Goal: Information Seeking & Learning: Learn about a topic

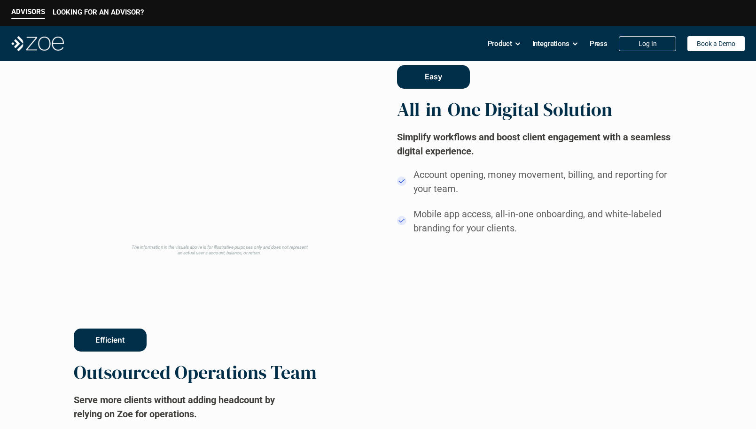
scroll to position [754, 0]
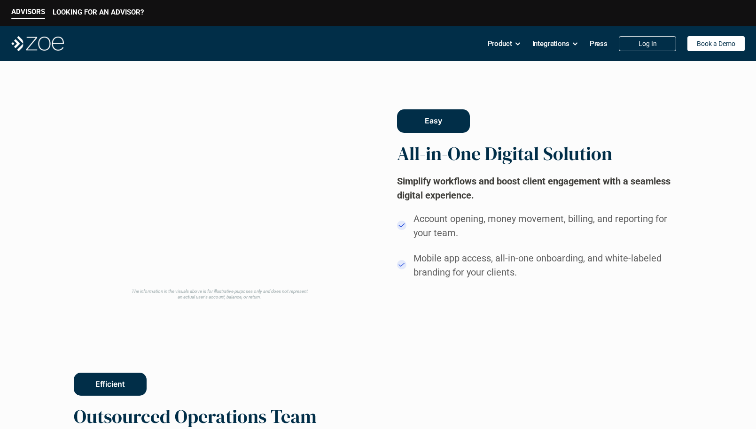
click at [211, 190] on video at bounding box center [219, 186] width 284 height 195
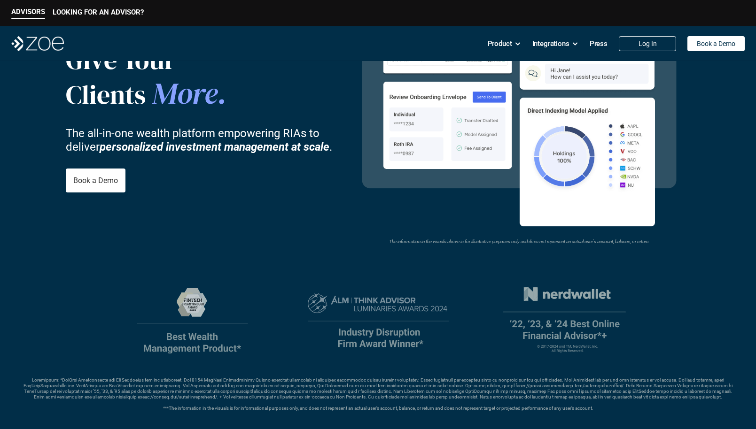
scroll to position [0, 0]
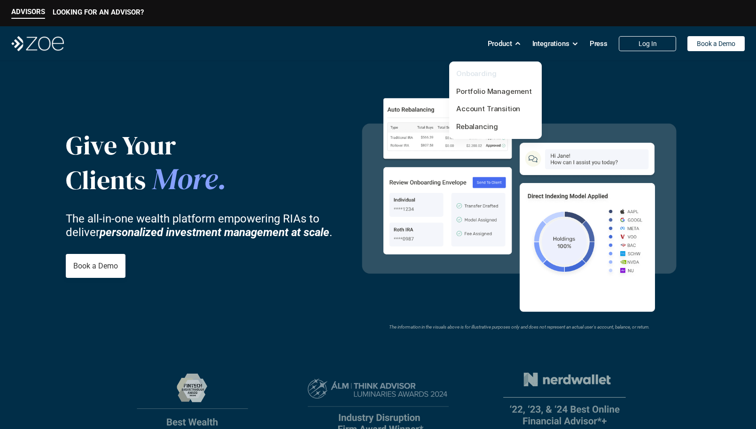
click at [468, 75] on link "Onboarding" at bounding box center [476, 73] width 40 height 9
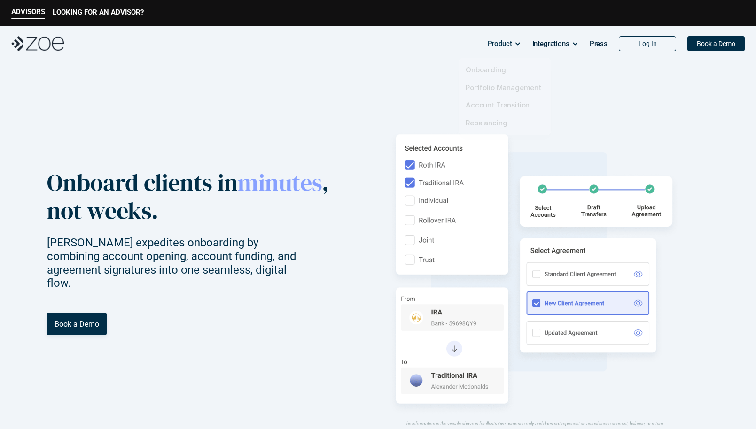
click at [513, 43] on div "Product" at bounding box center [503, 43] width 33 height 19
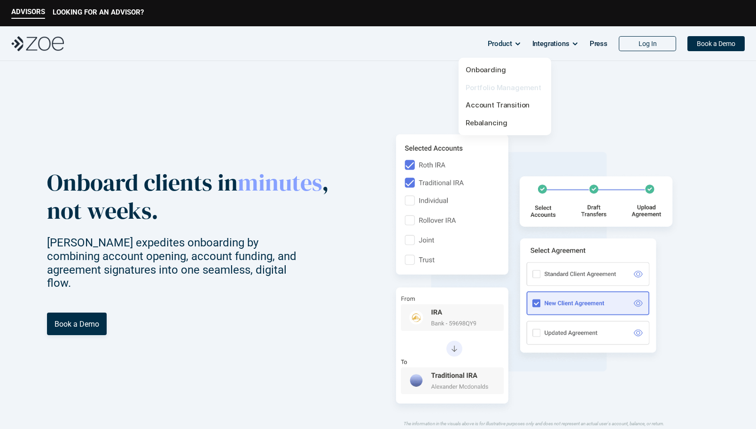
click at [487, 89] on link "Portfolio Management" at bounding box center [503, 87] width 76 height 9
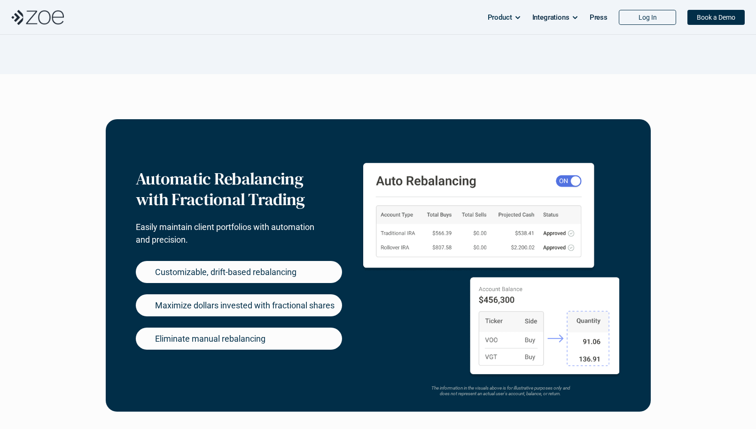
scroll to position [423, 0]
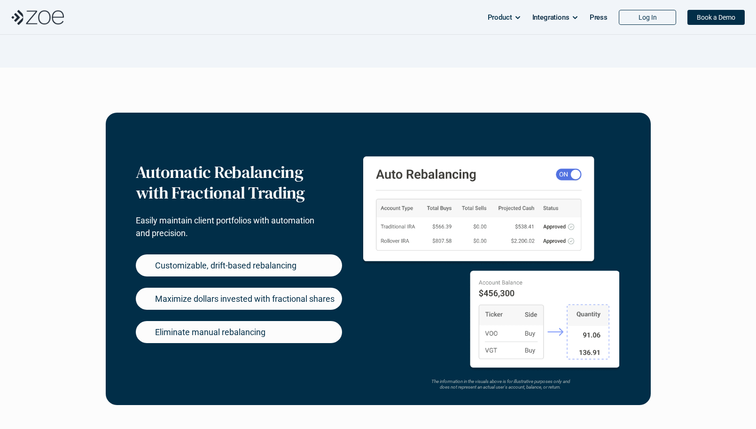
click at [297, 266] on div "Customizable, drift-based rebalancing" at bounding box center [239, 266] width 206 height 22
click at [199, 301] on p "Maximize dollars invested with fractional shares" at bounding box center [244, 299] width 179 height 13
click at [232, 335] on p "Eliminate manual rebalancing" at bounding box center [210, 332] width 110 height 13
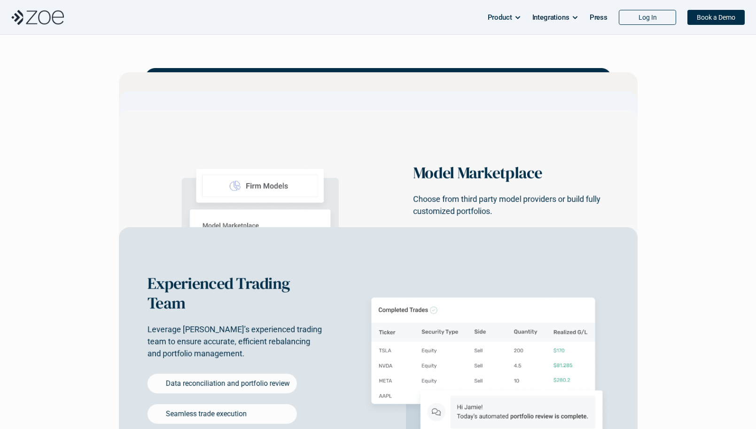
scroll to position [0, 0]
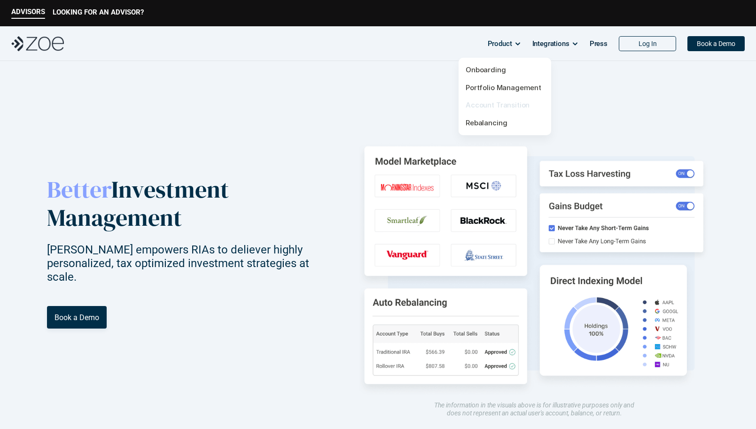
click at [510, 101] on link "Account Transition" at bounding box center [497, 104] width 64 height 9
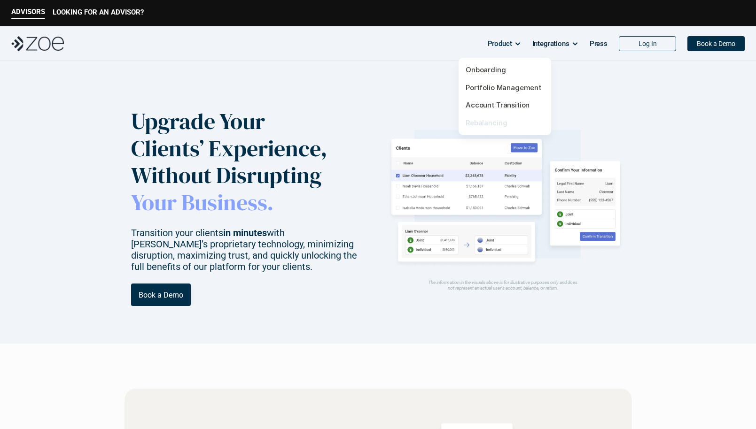
click at [490, 122] on link "Rebalancing" at bounding box center [485, 122] width 41 height 9
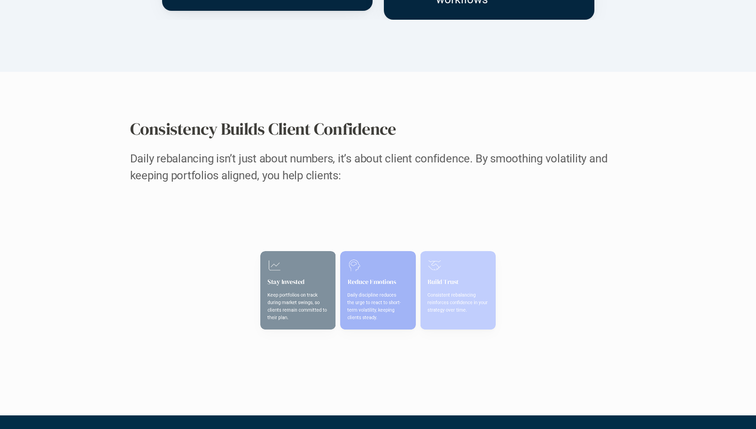
scroll to position [1679, 0]
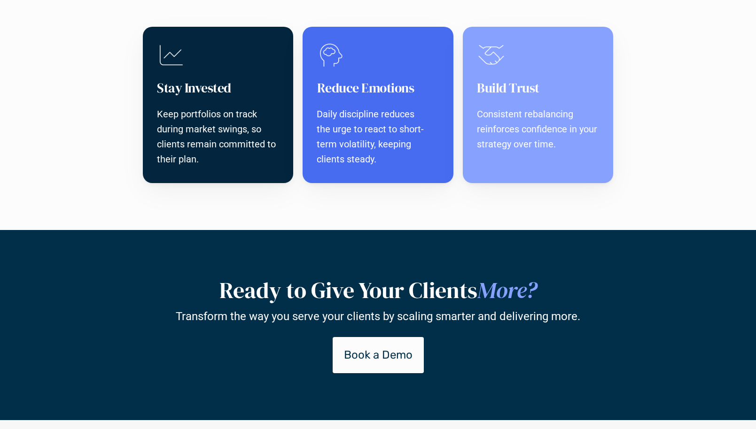
click at [186, 126] on p "Keep portfolios on track during market swings, so clients remain committed to t…" at bounding box center [218, 137] width 122 height 60
click at [351, 73] on div "Reduce Emotions Daily discipline reduces the urge to react to short-term volati…" at bounding box center [377, 105] width 151 height 156
click at [526, 90] on h3 "Build Trust" at bounding box center [538, 88] width 122 height 18
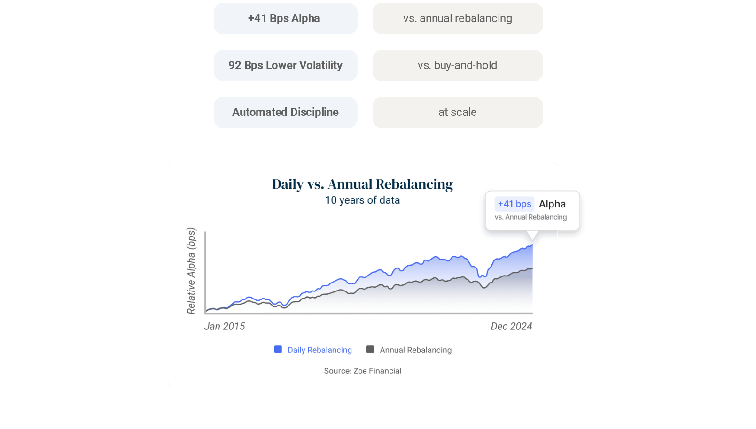
scroll to position [487, 0]
drag, startPoint x: 453, startPoint y: 70, endPoint x: 236, endPoint y: 62, distance: 217.1
click at [449, 69] on p "vs. buy-and-hold" at bounding box center [457, 65] width 142 height 18
drag, startPoint x: 234, startPoint y: 62, endPoint x: 309, endPoint y: 94, distance: 82.0
click at [234, 62] on strong "92 Bps Lower Volatility" at bounding box center [285, 64] width 114 height 13
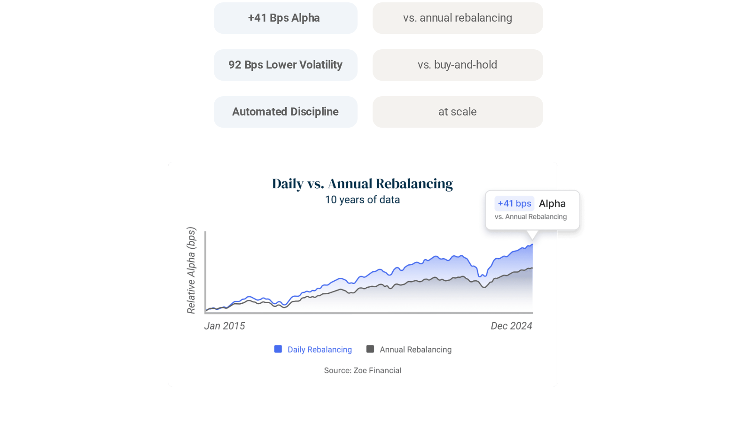
click at [578, 309] on img at bounding box center [378, 274] width 496 height 225
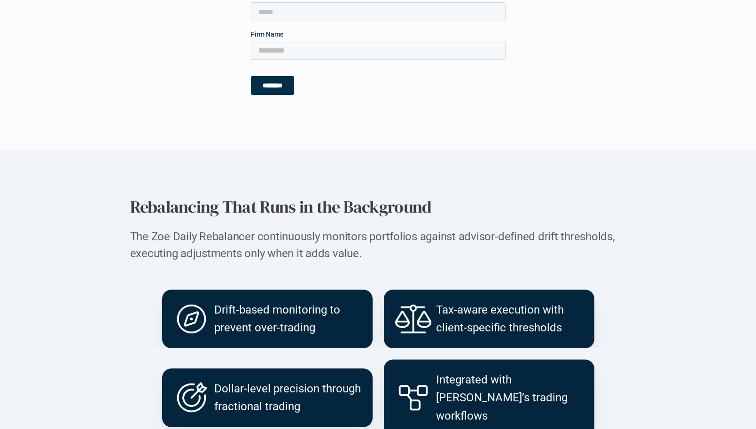
scroll to position [1276, 0]
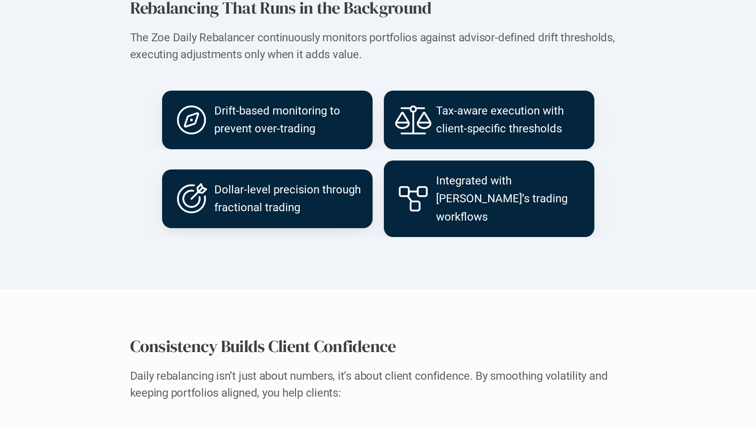
drag, startPoint x: 258, startPoint y: 213, endPoint x: 278, endPoint y: 207, distance: 20.6
click at [258, 213] on p "Dollar-level precision through fractional trading" at bounding box center [287, 199] width 147 height 36
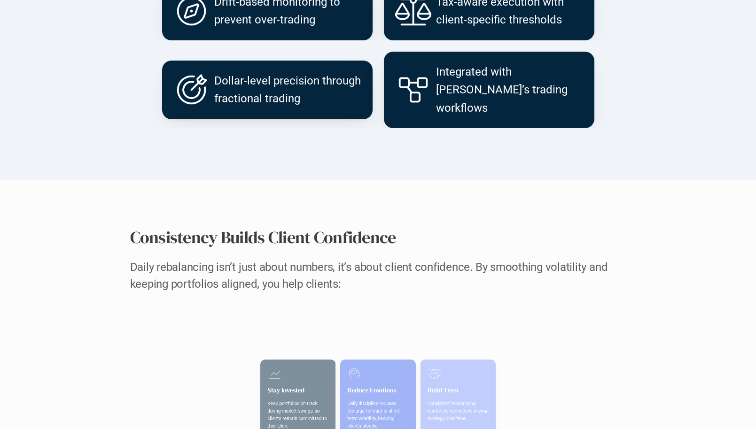
scroll to position [1530, 0]
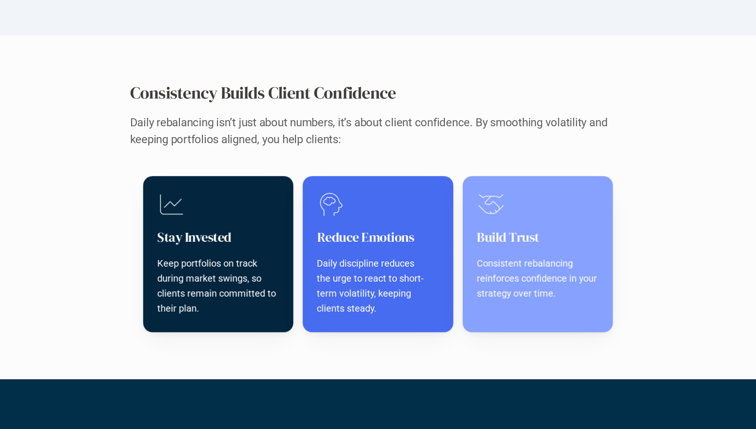
drag, startPoint x: 303, startPoint y: 276, endPoint x: 312, endPoint y: 270, distance: 10.7
click at [303, 275] on div "Reduce Emotions Daily discipline reduces the urge to react to short-term volati…" at bounding box center [377, 255] width 151 height 156
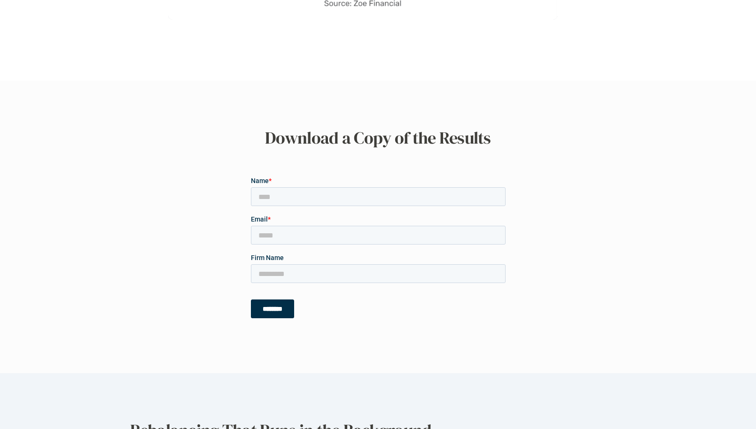
scroll to position [0, 0]
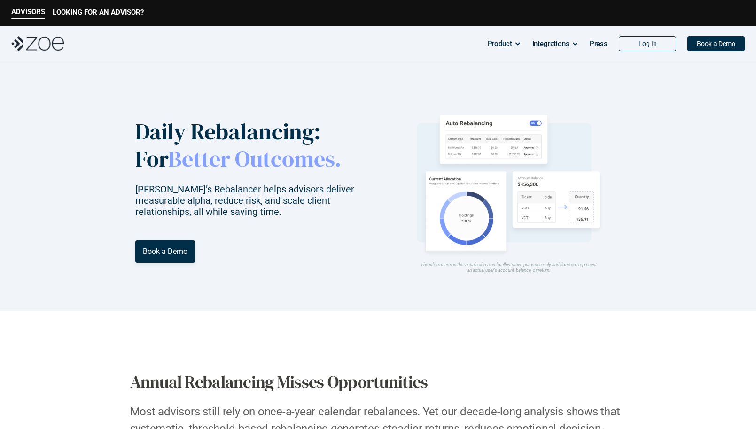
click at [381, 216] on div "Daily Rebalancing: For Better Outcomes. [PERSON_NAME]’s Rebalancer helps adviso…" at bounding box center [258, 190] width 256 height 145
click at [597, 43] on p "Press" at bounding box center [598, 44] width 18 height 14
click at [607, 39] on p "Press" at bounding box center [598, 44] width 18 height 14
click at [596, 45] on p "Press" at bounding box center [598, 44] width 18 height 14
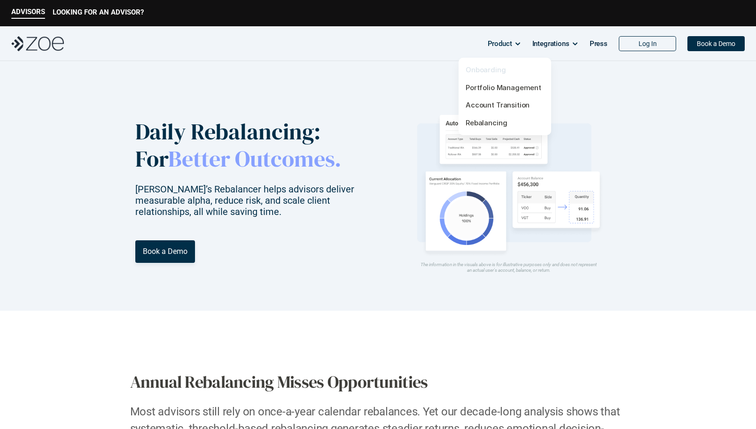
click at [488, 67] on link "Onboarding" at bounding box center [485, 69] width 40 height 9
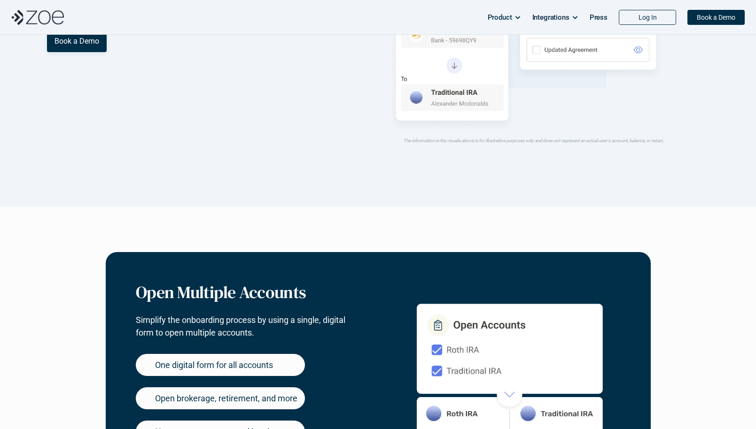
scroll to position [432, 0]
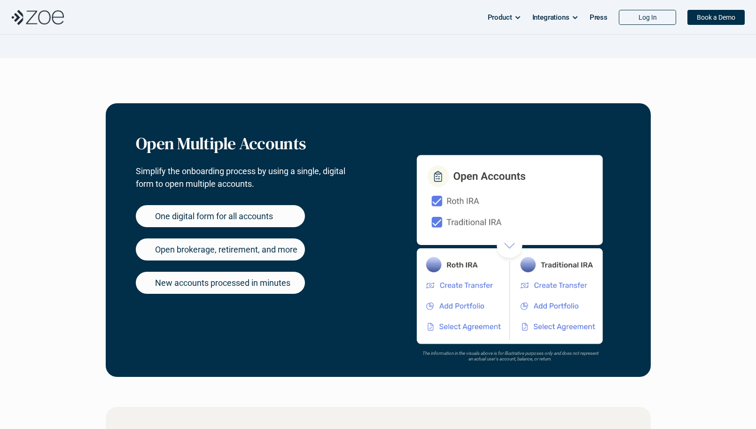
click at [190, 214] on p "One digital form for all accounts" at bounding box center [214, 216] width 118 height 13
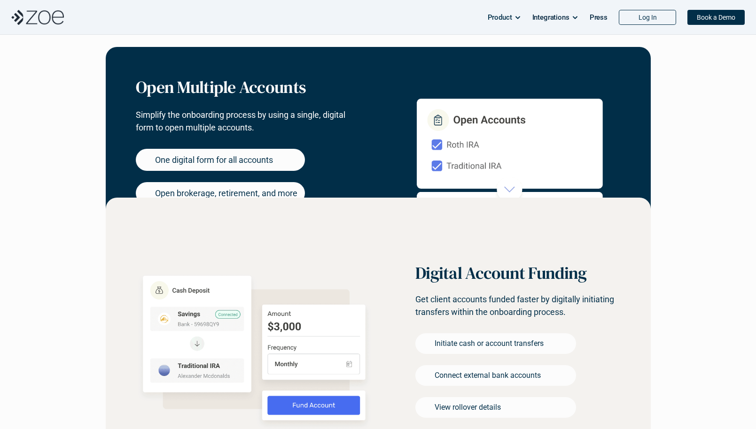
scroll to position [804, 0]
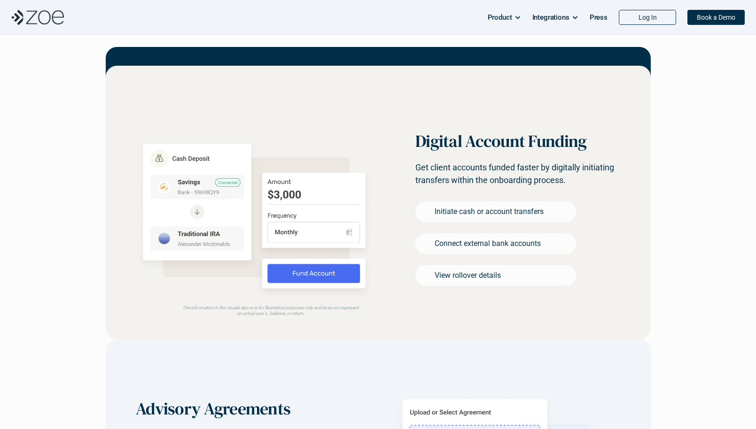
click at [446, 216] on p "Initiate cash or account transfers" at bounding box center [488, 211] width 109 height 11
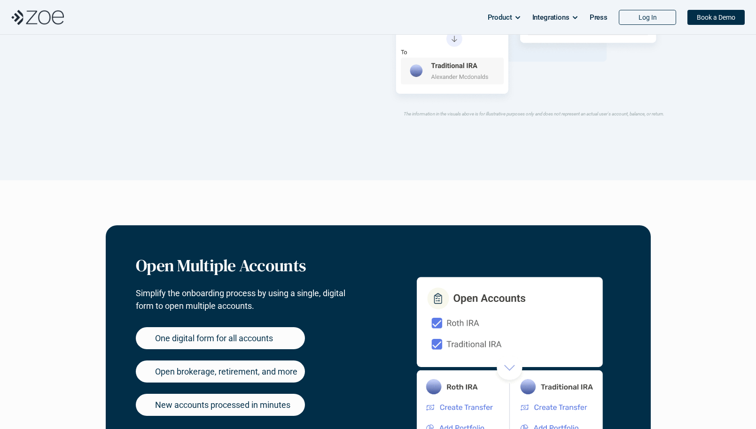
scroll to position [0, 0]
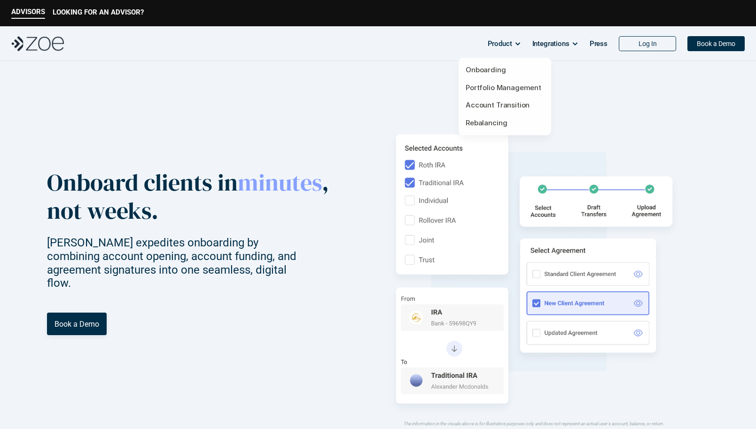
drag, startPoint x: 518, startPoint y: 47, endPoint x: 508, endPoint y: 42, distance: 11.1
click at [518, 47] on div "Product" at bounding box center [503, 43] width 33 height 19
click at [490, 73] on link "Onboarding" at bounding box center [485, 69] width 40 height 9
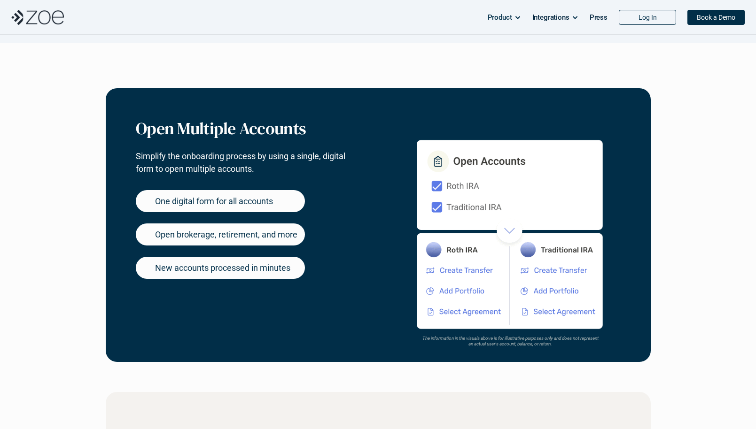
scroll to position [453, 0]
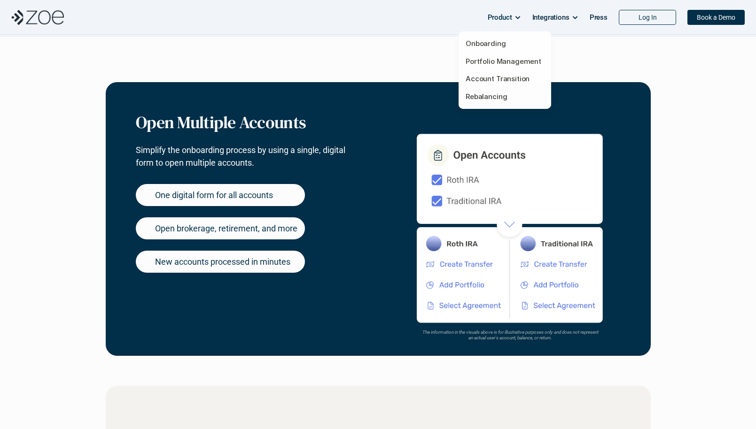
click at [496, 20] on p "Product" at bounding box center [499, 17] width 24 height 14
click at [491, 62] on link "Portfolio Management" at bounding box center [503, 61] width 76 height 9
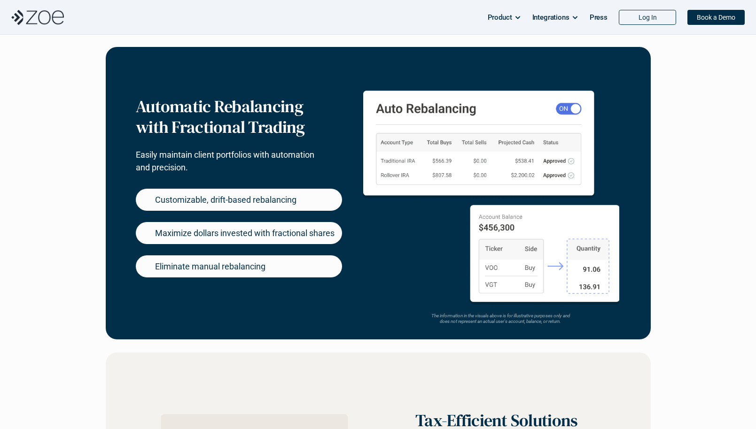
scroll to position [554, 0]
